Goal: Task Accomplishment & Management: Complete application form

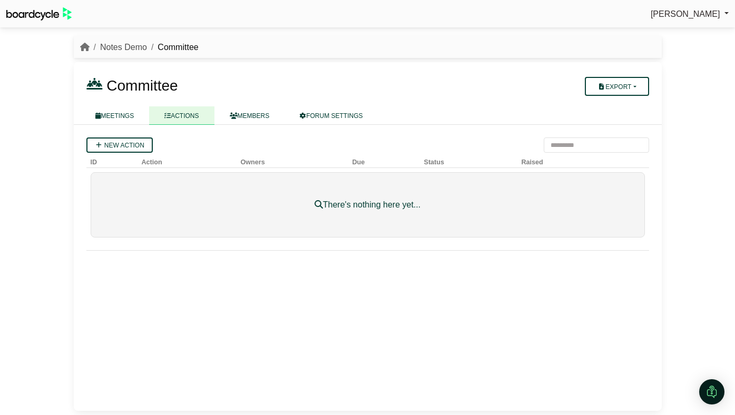
click at [127, 46] on link "Notes Demo" at bounding box center [123, 47] width 47 height 9
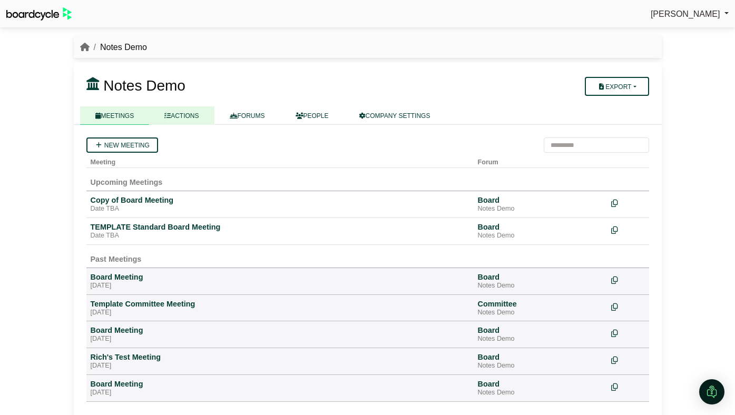
click at [180, 111] on link "ACTIONS" at bounding box center [181, 115] width 65 height 18
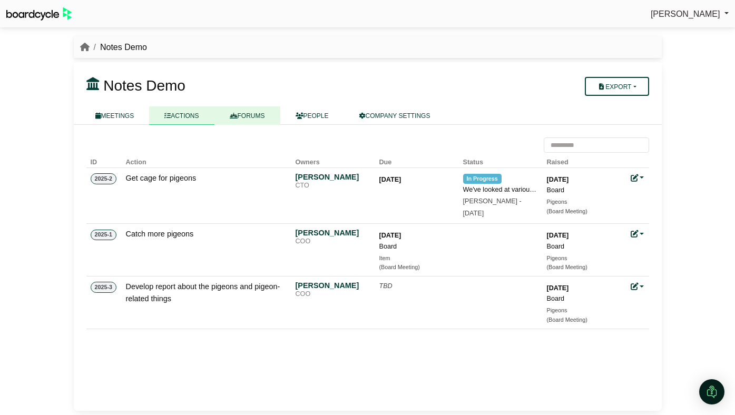
click at [253, 115] on link "FORUMS" at bounding box center [247, 115] width 66 height 18
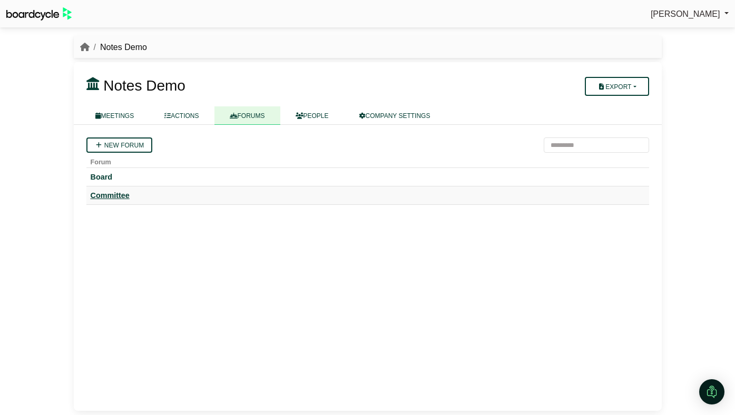
click at [121, 198] on div "Committee" at bounding box center [368, 195] width 554 height 9
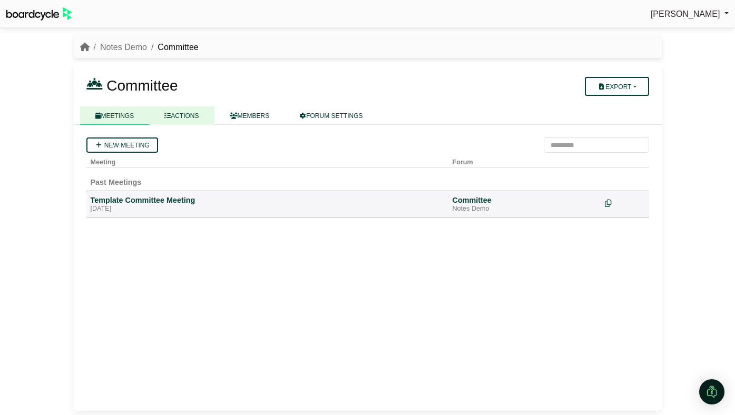
click at [183, 117] on link "ACTIONS" at bounding box center [181, 115] width 65 height 18
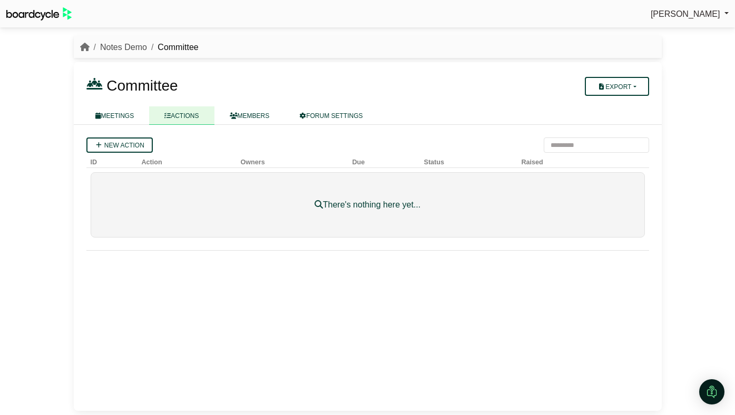
click at [131, 45] on link "Notes Demo" at bounding box center [123, 47] width 47 height 9
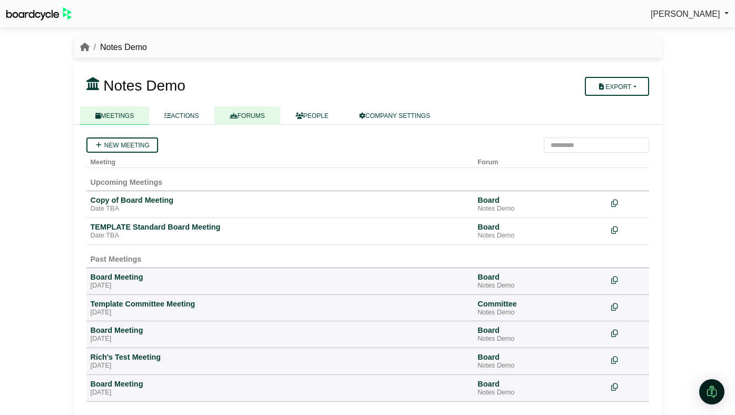
click at [248, 117] on link "FORUMS" at bounding box center [247, 115] width 66 height 18
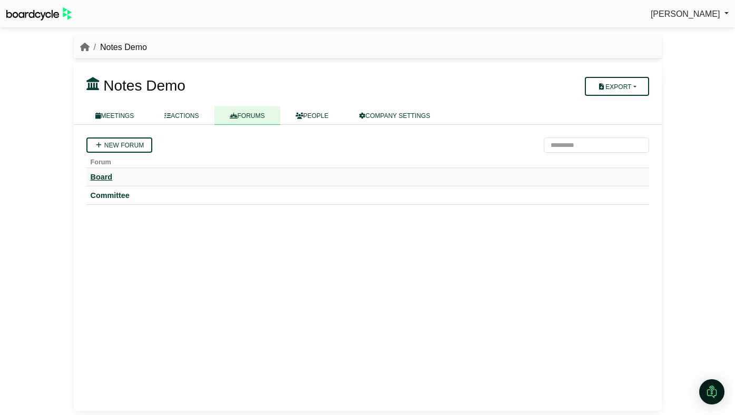
click at [106, 177] on div "Board" at bounding box center [368, 176] width 554 height 9
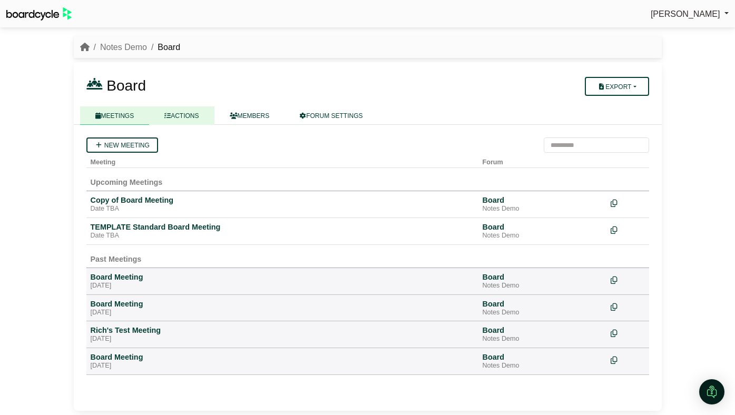
click at [203, 120] on link "ACTIONS" at bounding box center [181, 115] width 65 height 18
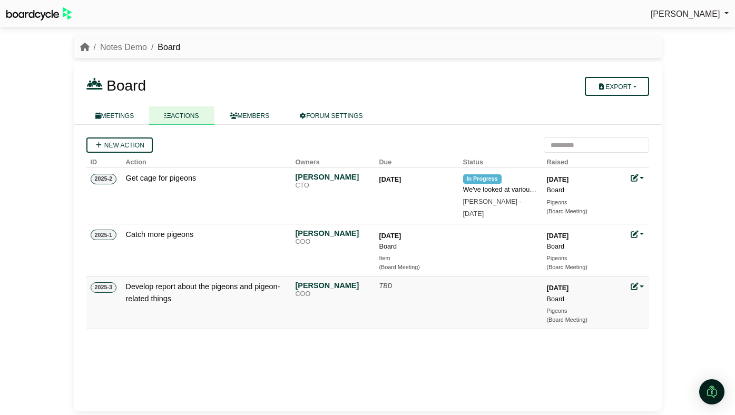
click at [635, 285] on icon at bounding box center [634, 286] width 7 height 7
click at [643, 317] on link "Edit action" at bounding box center [673, 322] width 84 height 20
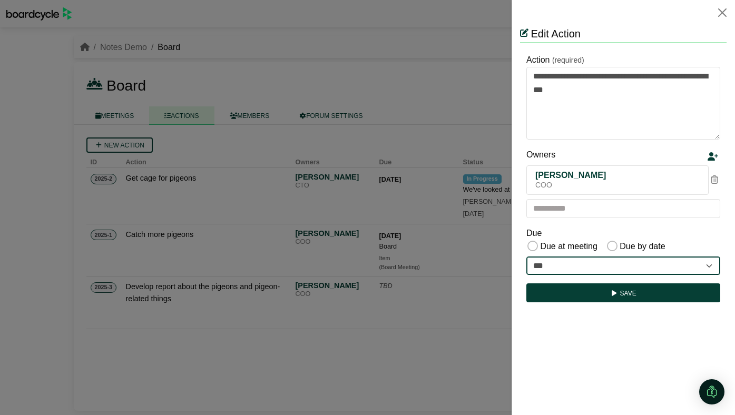
click at [614, 268] on select "**********" at bounding box center [623, 266] width 194 height 19
click at [597, 264] on select "**********" at bounding box center [623, 266] width 194 height 19
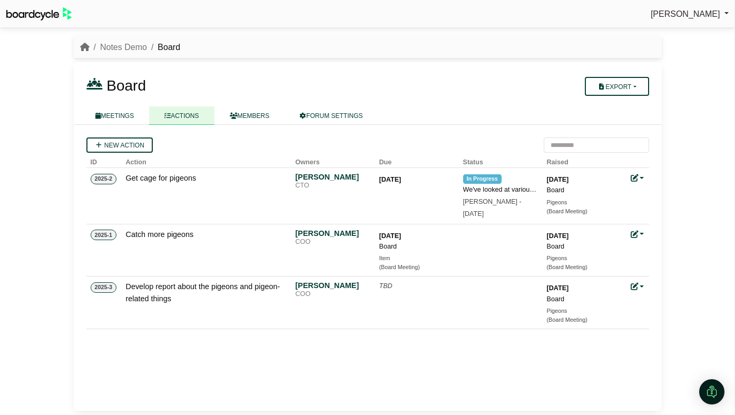
click at [131, 52] on div at bounding box center [367, 207] width 735 height 415
click at [136, 46] on link "Notes Demo" at bounding box center [123, 47] width 47 height 9
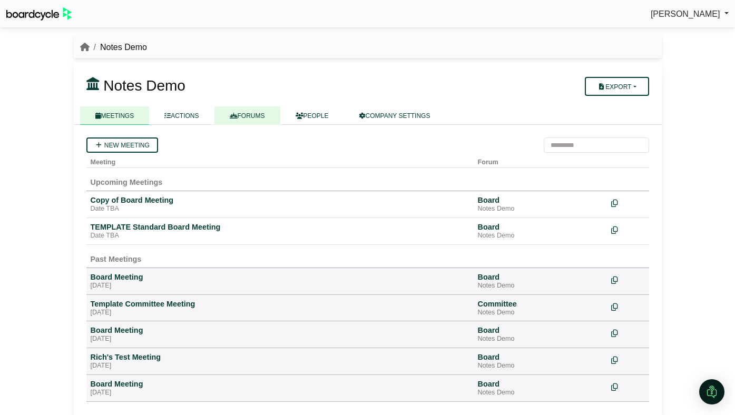
click at [248, 116] on link "FORUMS" at bounding box center [247, 115] width 66 height 18
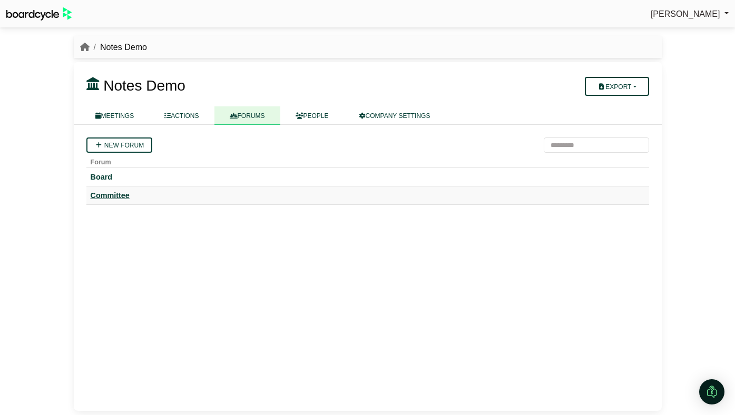
click at [124, 193] on div "Committee" at bounding box center [368, 195] width 554 height 9
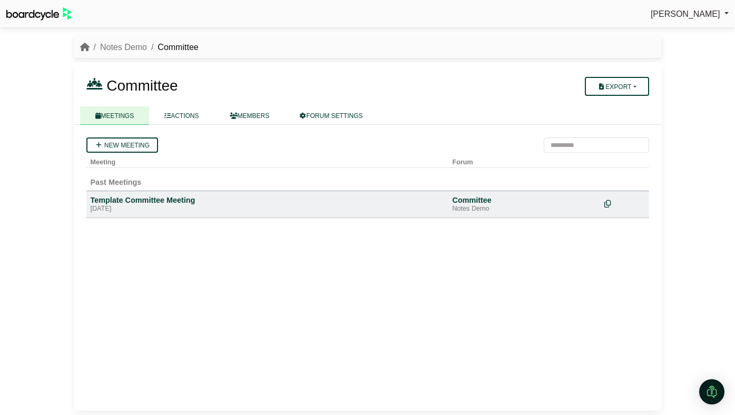
click at [608, 202] on icon at bounding box center [607, 203] width 7 height 7
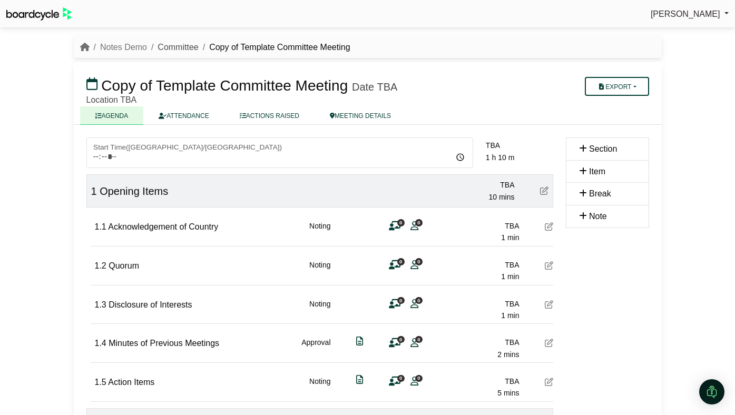
click at [180, 44] on link "Committee" at bounding box center [178, 47] width 41 height 9
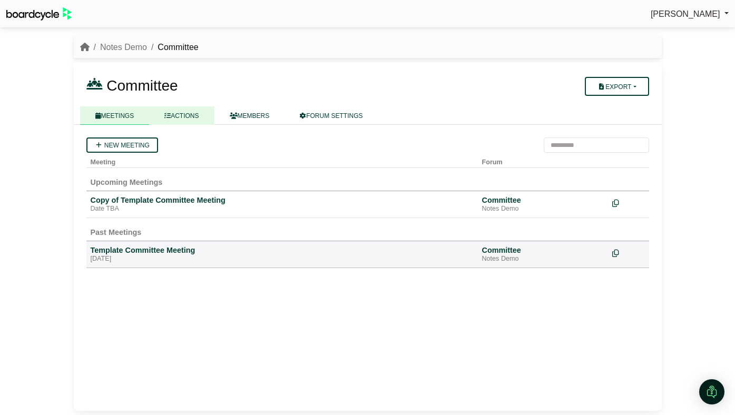
click at [193, 116] on link "ACTIONS" at bounding box center [181, 115] width 65 height 18
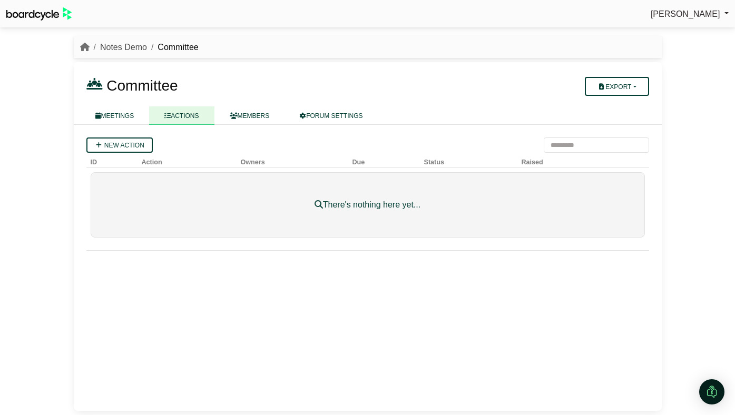
click at [124, 44] on link "Notes Demo" at bounding box center [123, 47] width 47 height 9
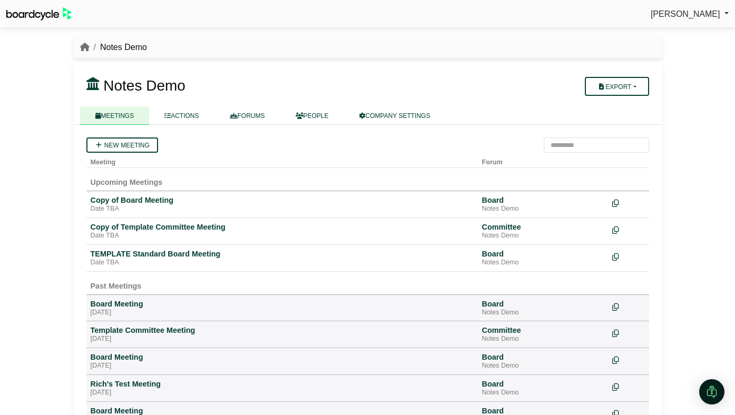
click at [244, 105] on div "Notes Demo Export Company Actions MEETINGS ACTIONS FORUMS" at bounding box center [368, 93] width 588 height 63
click at [198, 117] on link "ACTIONS" at bounding box center [181, 115] width 65 height 18
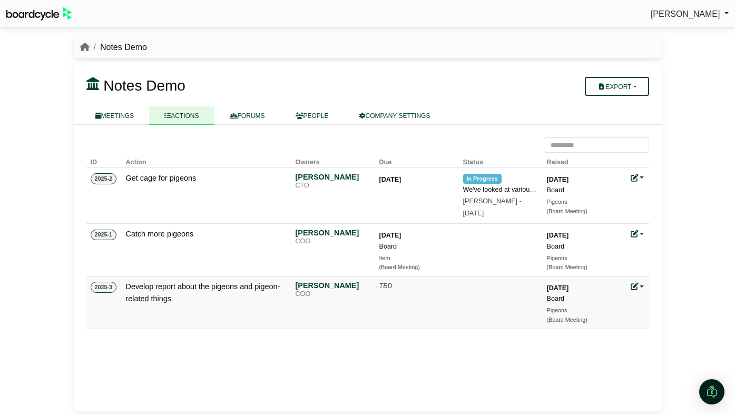
click at [635, 286] on icon at bounding box center [634, 286] width 7 height 7
click at [644, 315] on link "Edit action" at bounding box center [673, 322] width 84 height 20
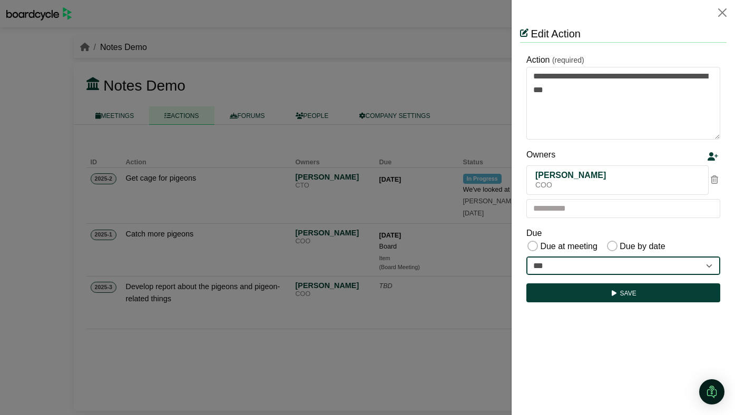
click at [604, 267] on select "**********" at bounding box center [623, 266] width 194 height 19
select select "**********"
click at [526, 257] on select "**********" at bounding box center [623, 266] width 194 height 19
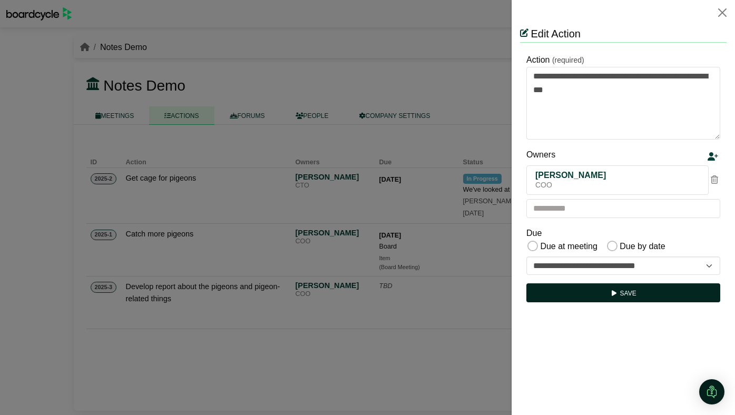
click at [614, 290] on icon "submit" at bounding box center [614, 293] width 8 height 6
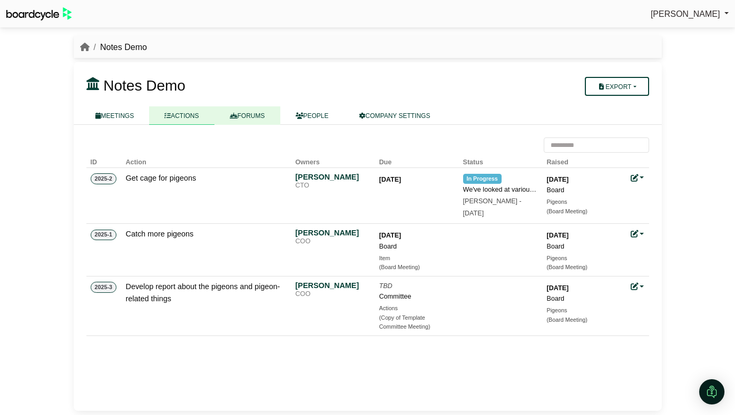
click at [259, 116] on link "FORUMS" at bounding box center [247, 115] width 66 height 18
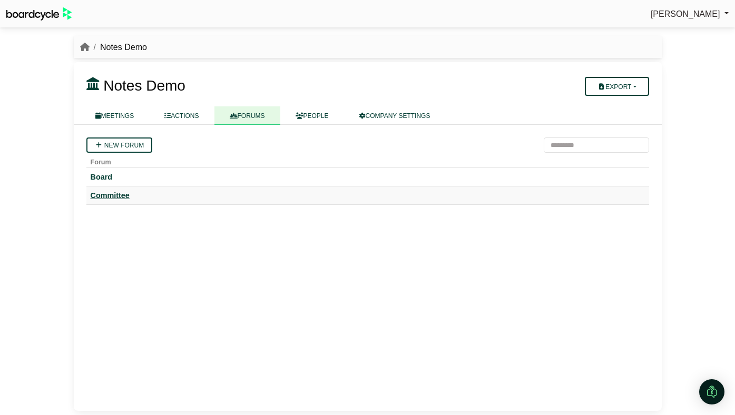
click at [112, 195] on div "Committee" at bounding box center [368, 195] width 554 height 9
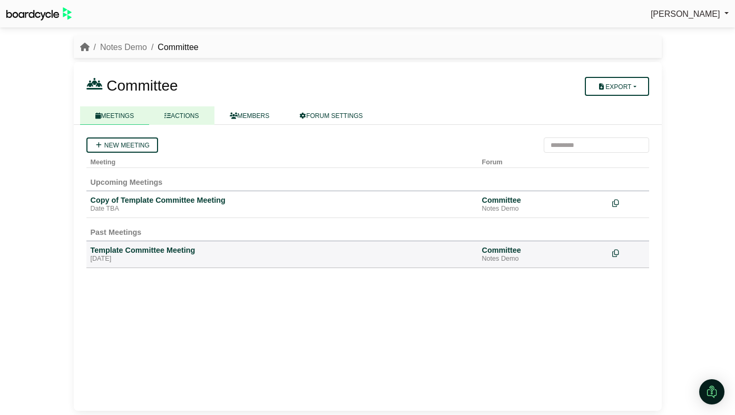
click at [198, 118] on link "ACTIONS" at bounding box center [181, 115] width 65 height 18
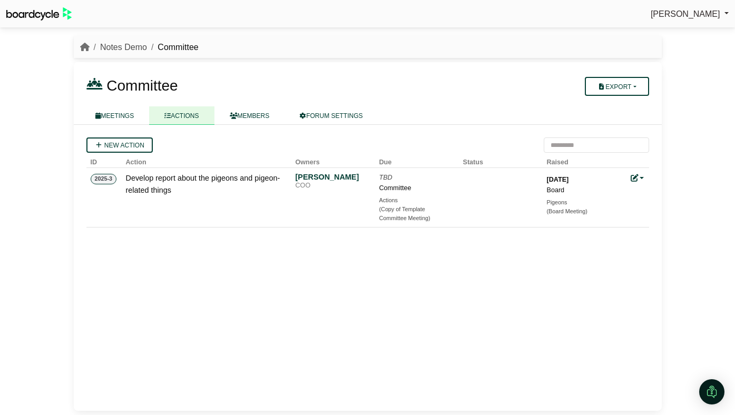
click at [133, 51] on link "Notes Demo" at bounding box center [123, 47] width 47 height 9
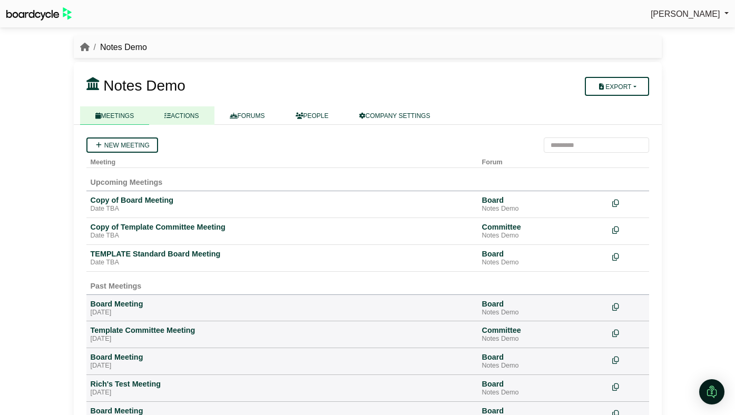
click at [179, 113] on link "ACTIONS" at bounding box center [181, 115] width 65 height 18
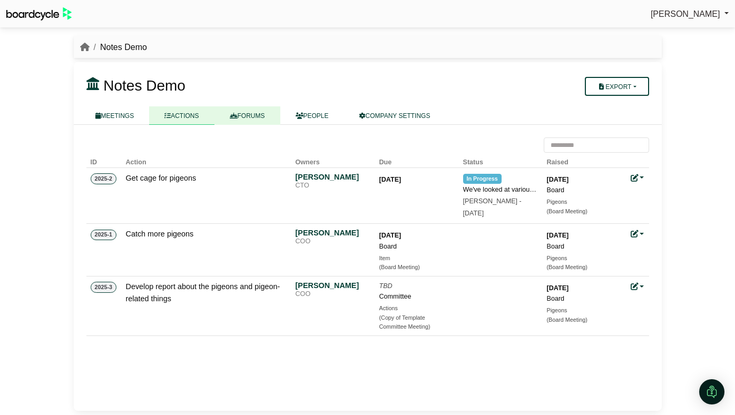
click at [235, 111] on link "FORUMS" at bounding box center [247, 115] width 66 height 18
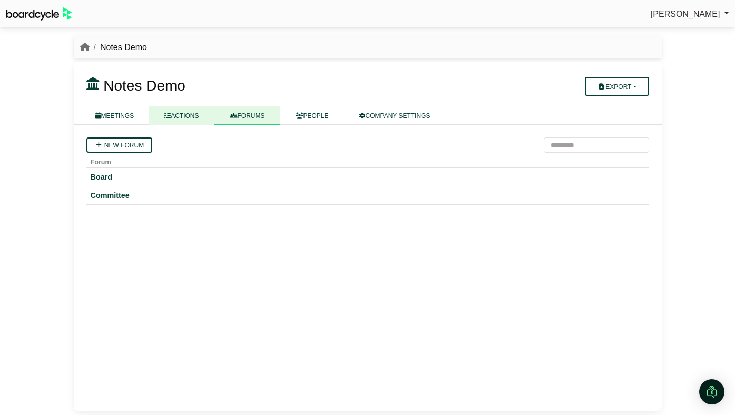
click at [169, 116] on icon at bounding box center [167, 116] width 6 height 6
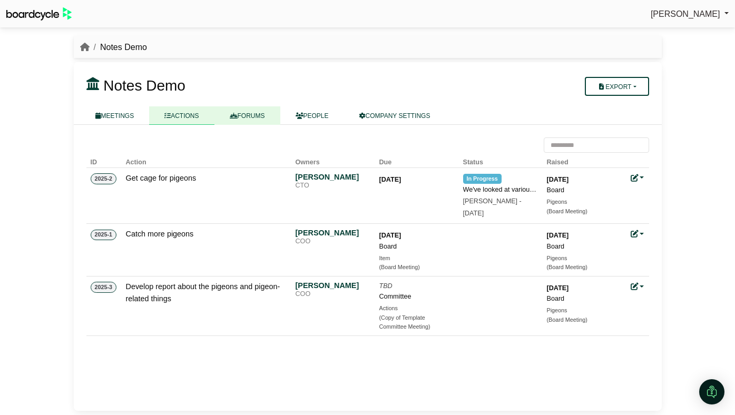
click at [225, 117] on link "FORUMS" at bounding box center [247, 115] width 66 height 18
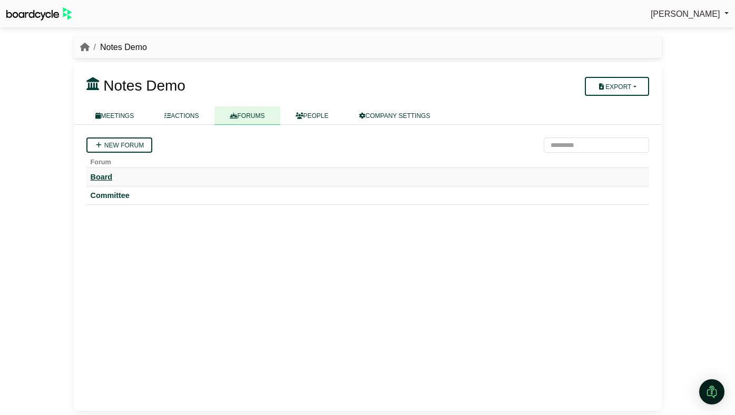
click at [107, 177] on div "Board" at bounding box center [368, 176] width 554 height 9
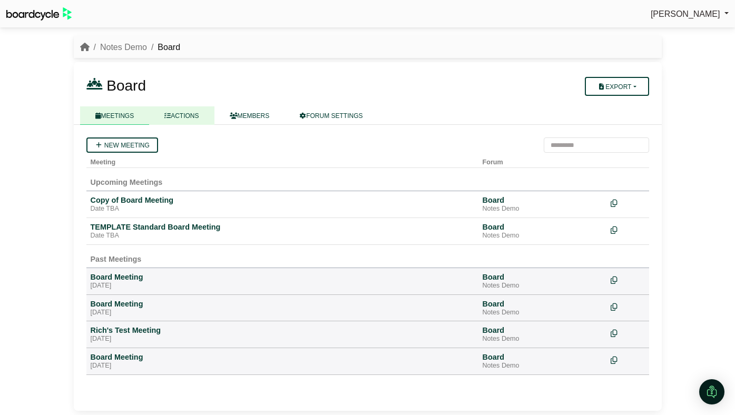
click at [184, 110] on link "ACTIONS" at bounding box center [181, 115] width 65 height 18
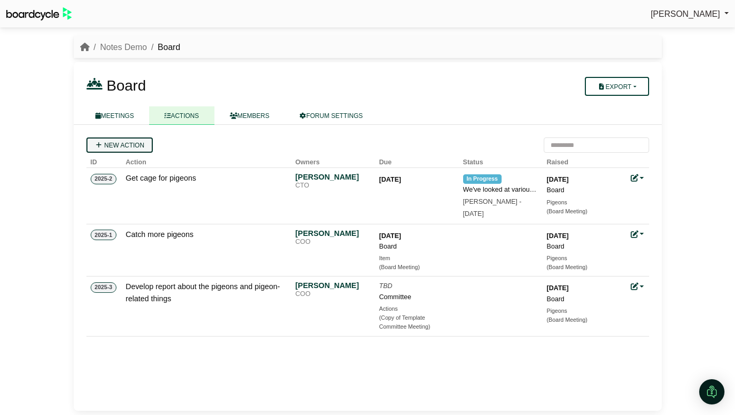
click at [133, 143] on link "New action" at bounding box center [119, 145] width 66 height 15
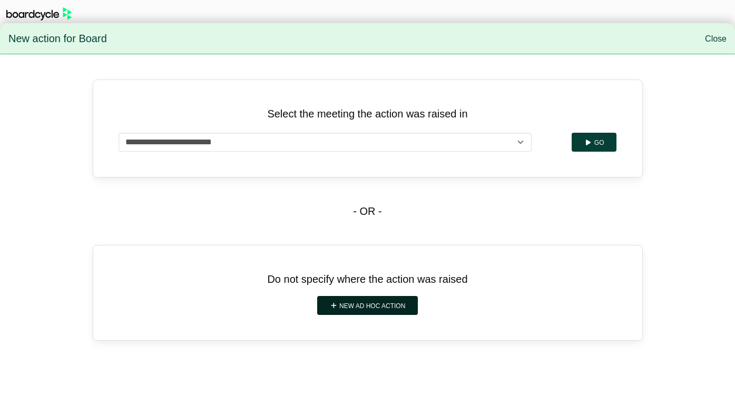
click at [348, 298] on link "New ad hoc action" at bounding box center [367, 305] width 101 height 19
click at [337, 238] on div "- OR -" at bounding box center [368, 211] width 550 height 67
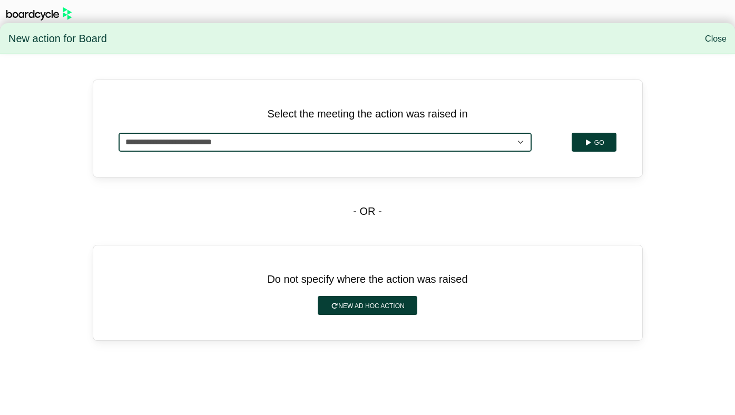
click at [519, 135] on select "**********" at bounding box center [325, 142] width 413 height 19
click at [119, 133] on select "**********" at bounding box center [325, 142] width 413 height 19
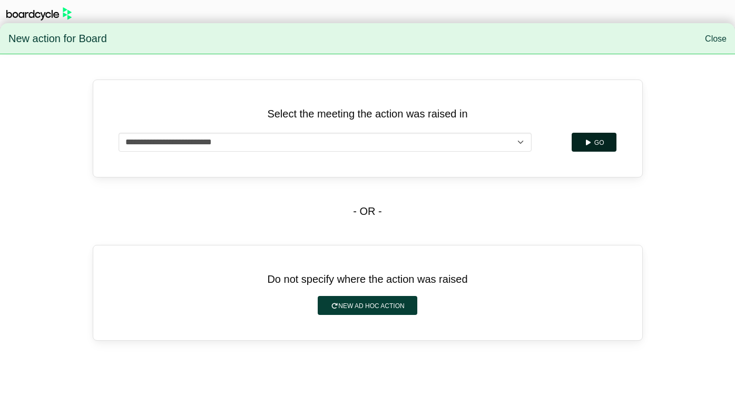
click at [592, 143] on button "Go" at bounding box center [594, 142] width 45 height 19
